Goal: Task Accomplishment & Management: Use online tool/utility

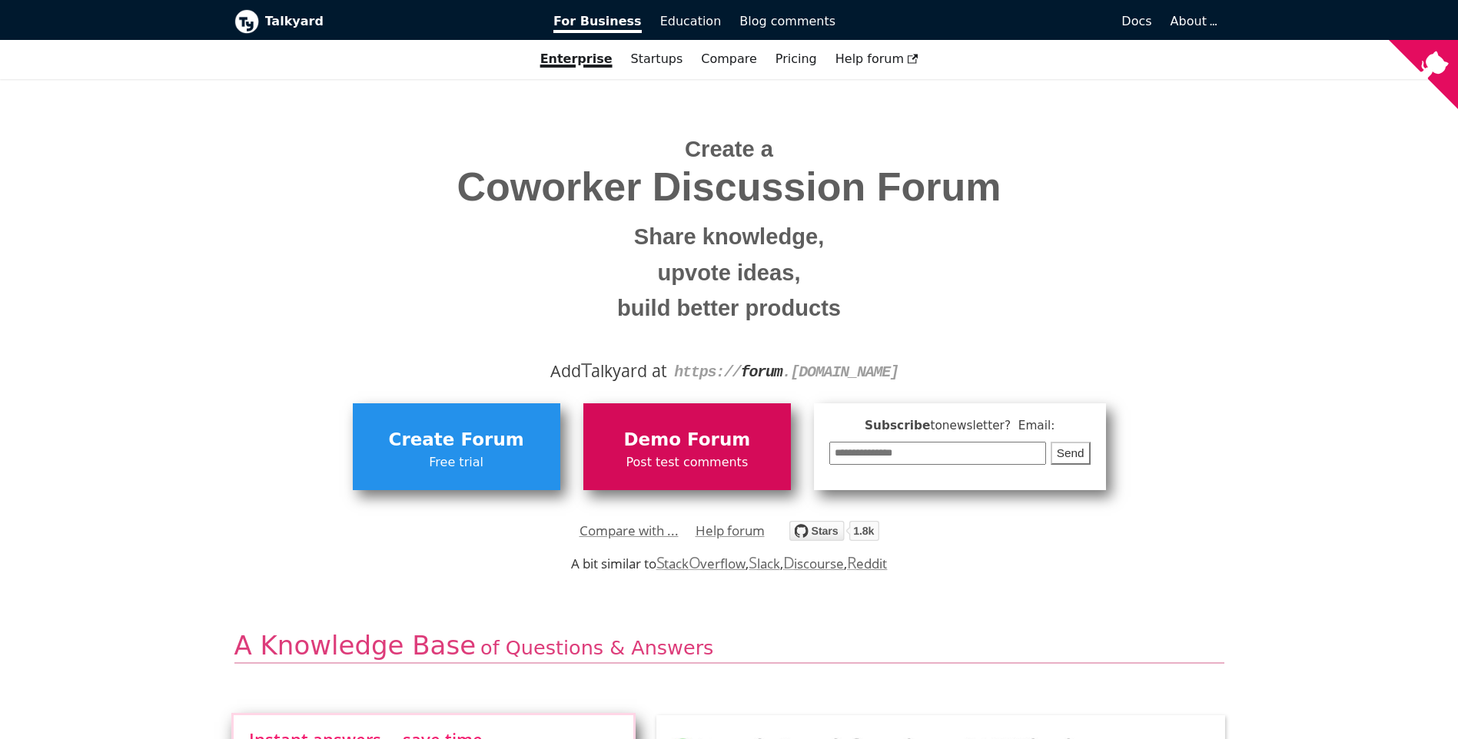
click at [755, 424] on link "Demo Forum Post test comments" at bounding box center [687, 447] width 208 height 86
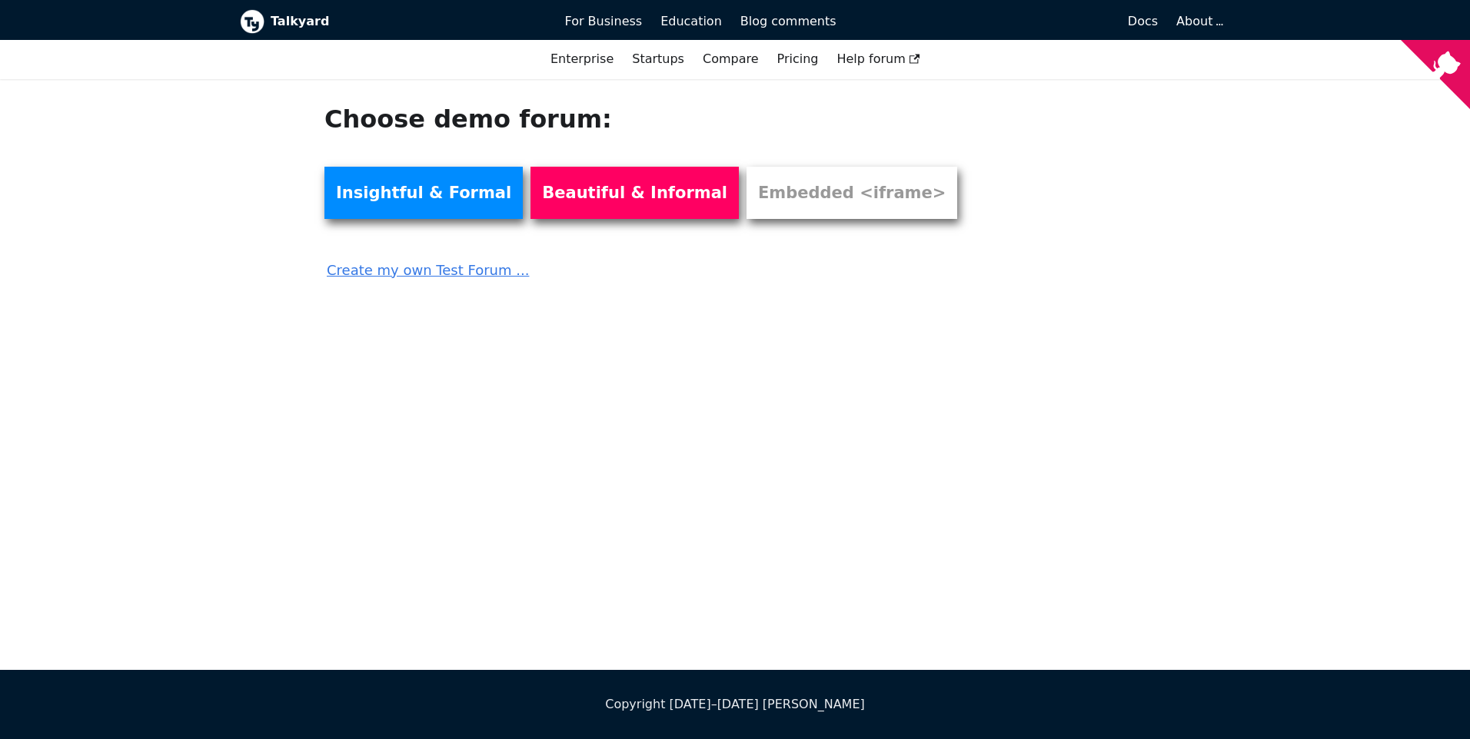
click at [460, 274] on link "Create my own Test Forum ..." at bounding box center [650, 265] width 652 height 34
